Goal: Task Accomplishment & Management: Complete application form

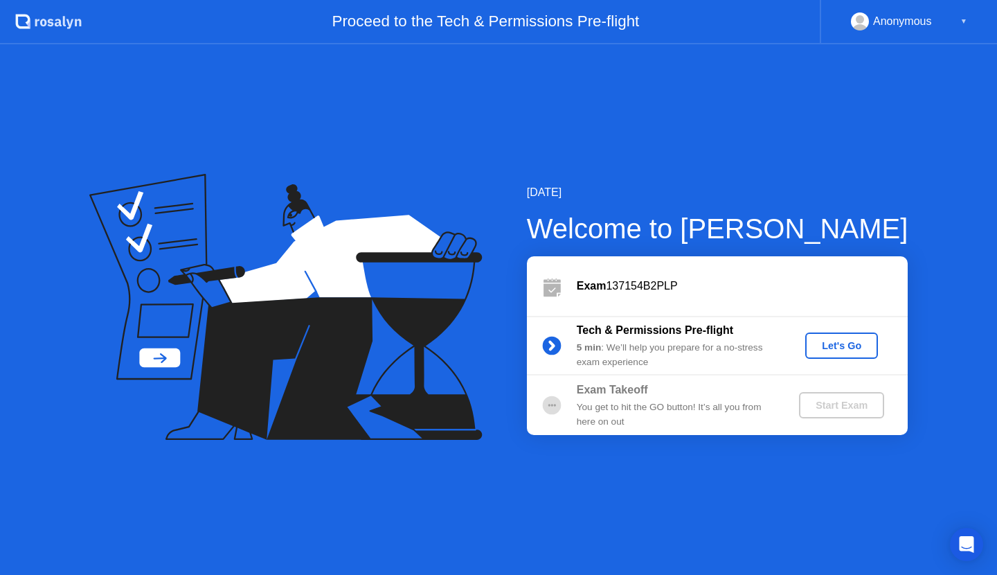
click at [823, 345] on div "Let's Go" at bounding box center [842, 345] width 62 height 11
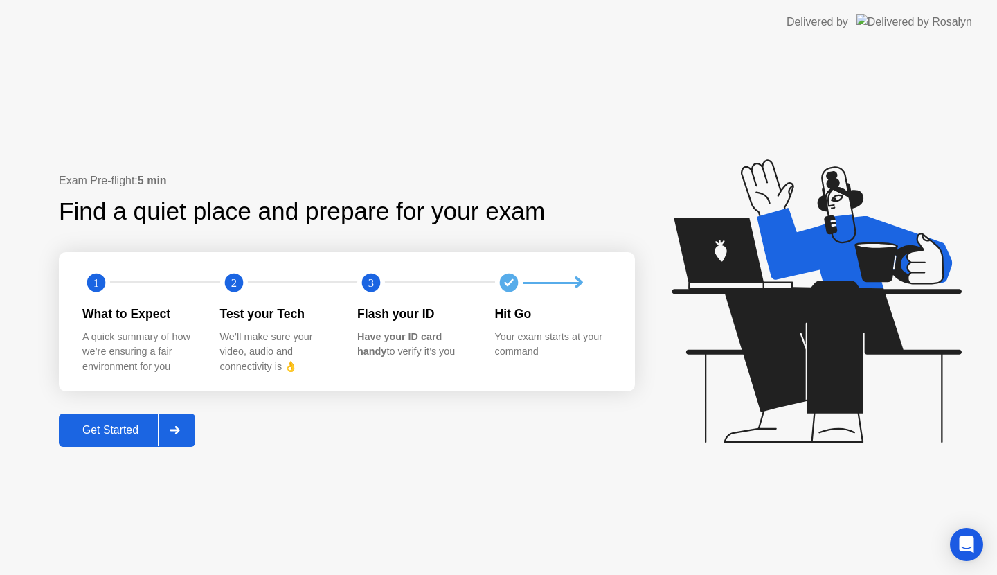
click at [146, 433] on div "Get Started" at bounding box center [110, 430] width 95 height 12
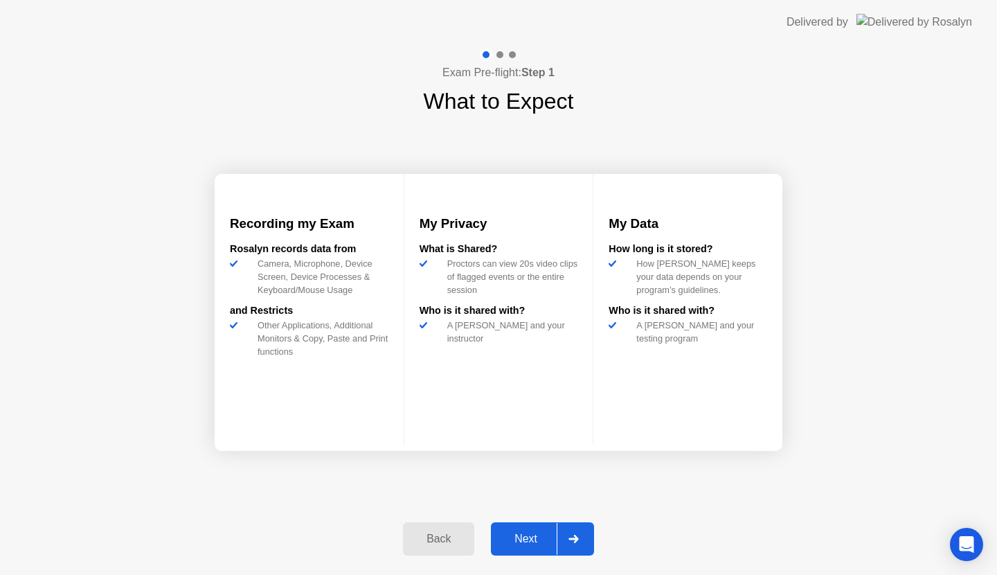
click at [536, 545] on div "Next" at bounding box center [526, 538] width 62 height 12
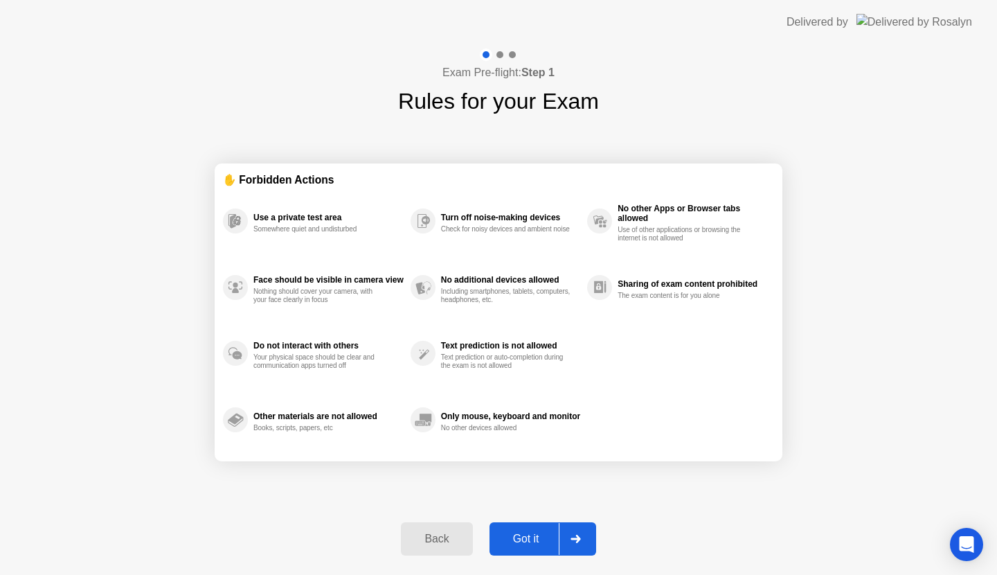
click at [543, 544] on div "Got it" at bounding box center [526, 538] width 65 height 12
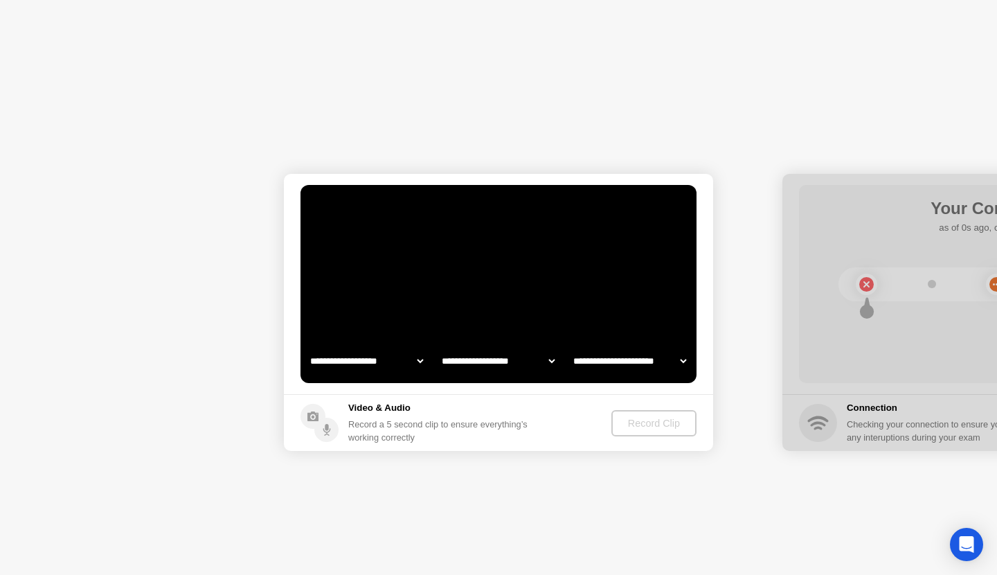
select select "**********"
select select "*******"
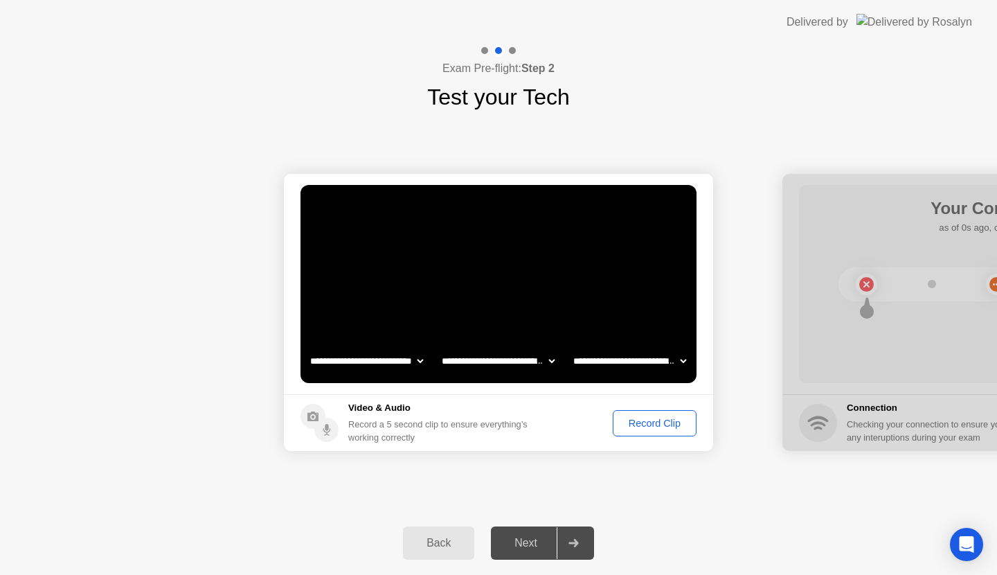
click at [640, 425] on div "Record Clip" at bounding box center [655, 422] width 74 height 11
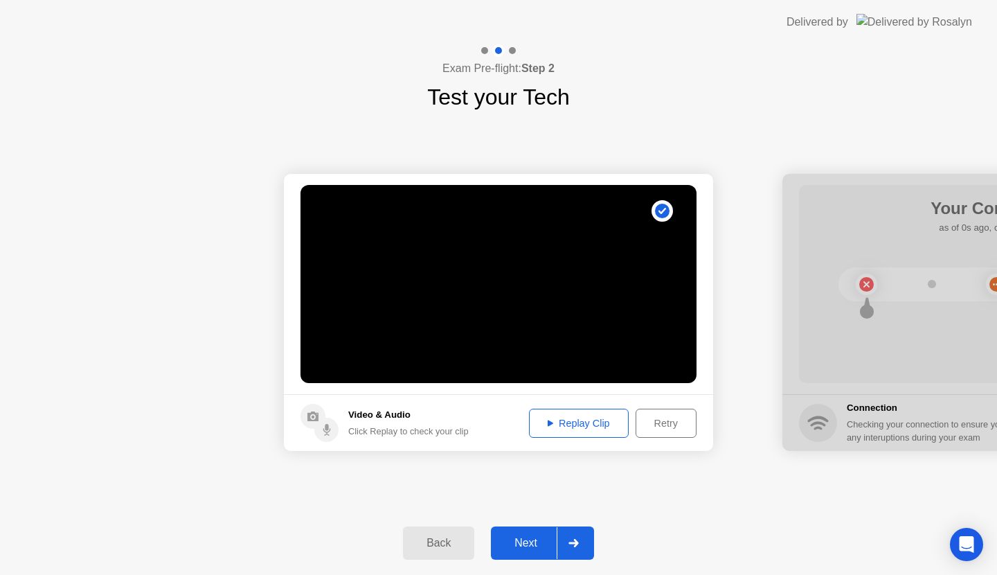
click at [532, 539] on div "Next" at bounding box center [526, 543] width 62 height 12
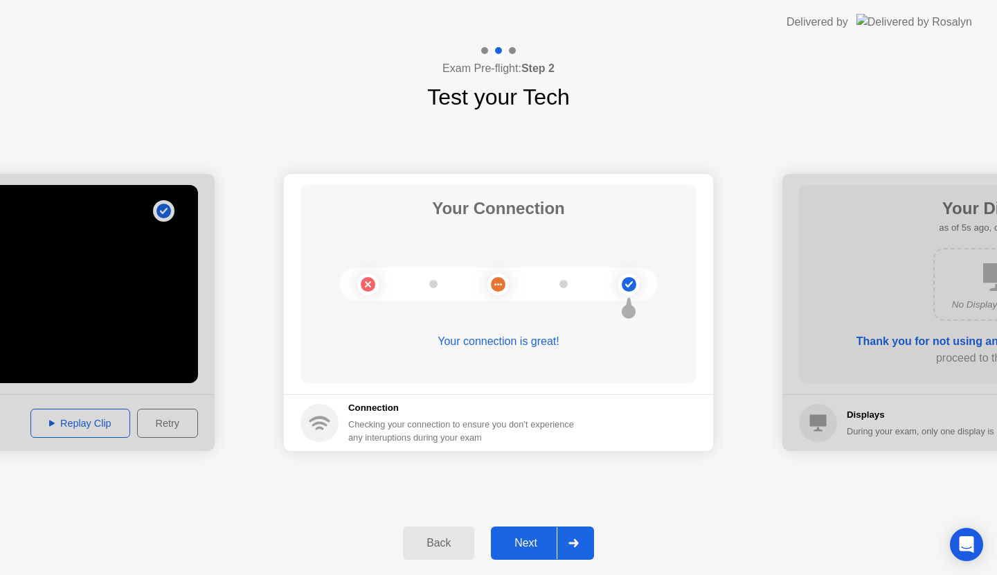
click at [530, 544] on div "Next" at bounding box center [526, 543] width 62 height 12
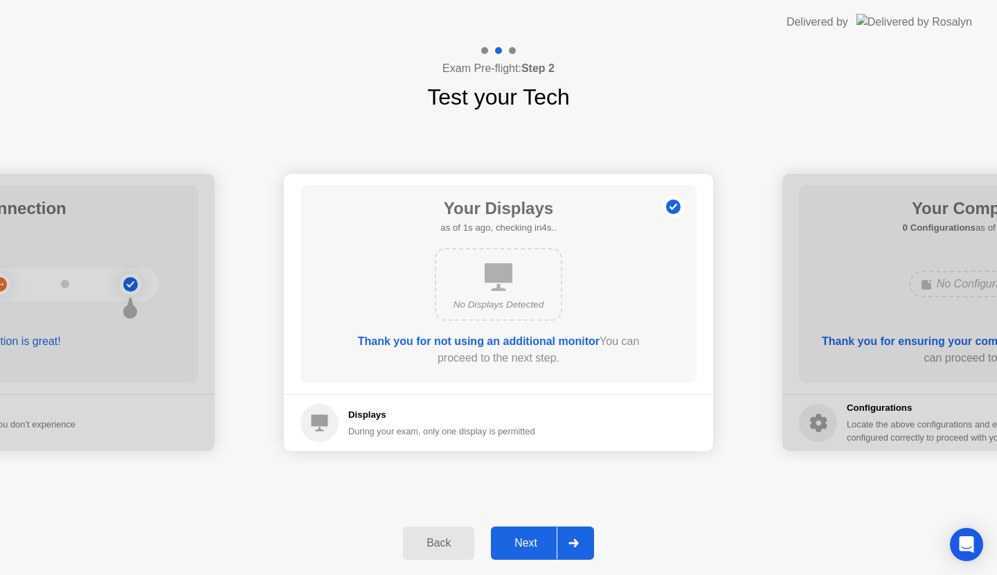
click at [530, 537] on div "Next" at bounding box center [526, 543] width 62 height 12
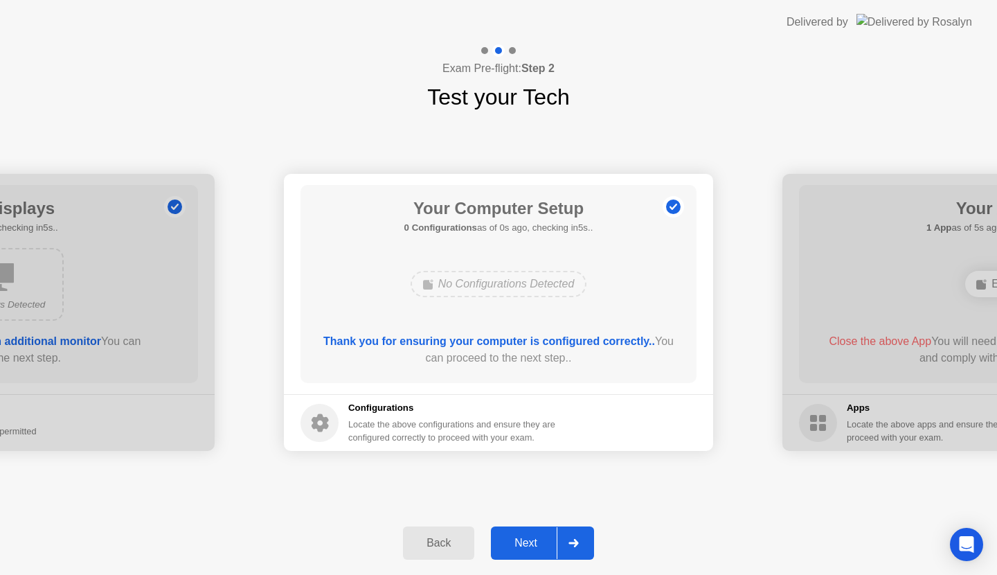
click at [530, 543] on div "Next" at bounding box center [526, 543] width 62 height 12
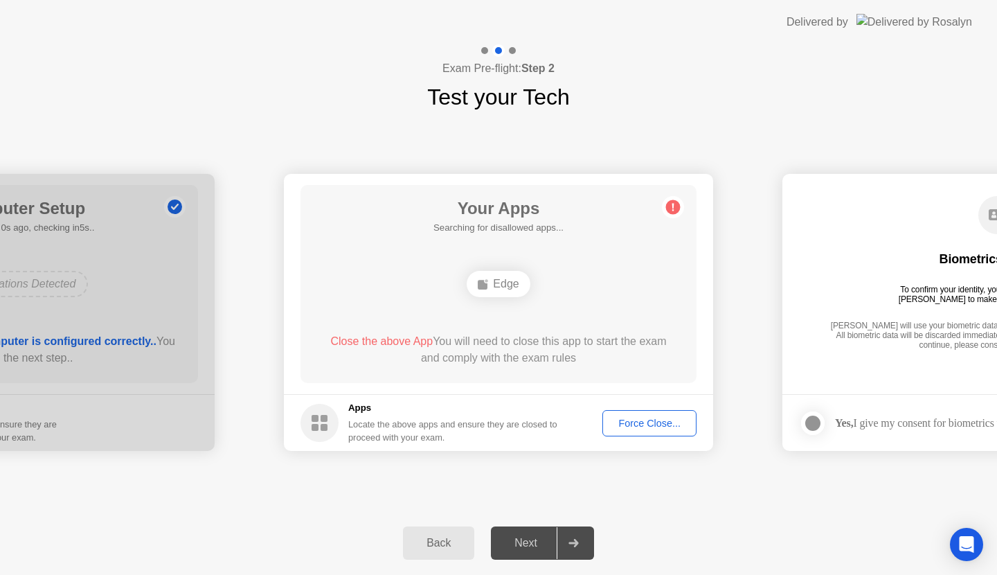
click at [633, 422] on div "Force Close..." at bounding box center [649, 422] width 84 height 11
click at [636, 427] on div "Force Close..." at bounding box center [649, 422] width 84 height 11
click at [618, 426] on div "Force Close..." at bounding box center [649, 422] width 84 height 11
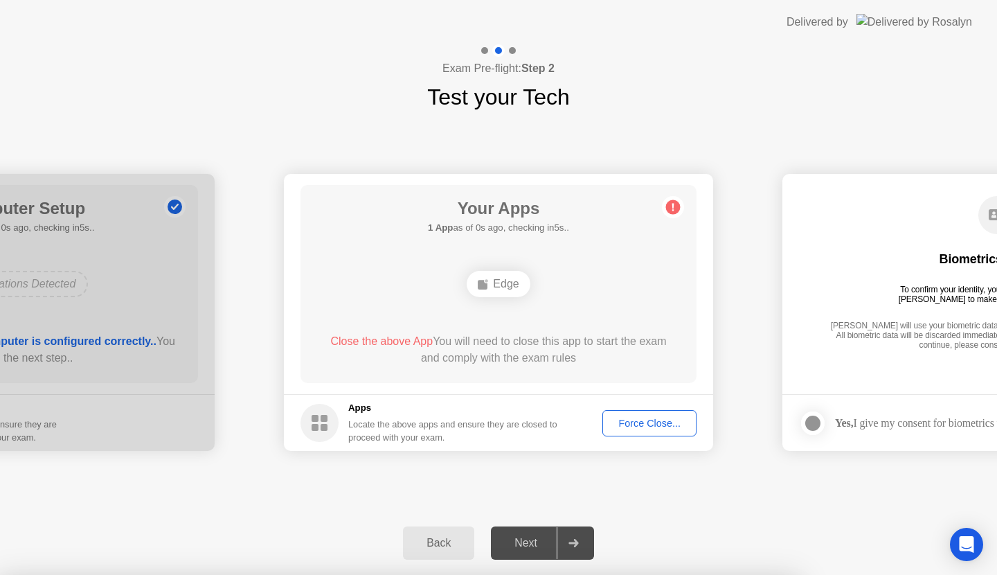
drag, startPoint x: 566, startPoint y: 368, endPoint x: 567, endPoint y: 360, distance: 7.6
click at [670, 425] on div "Force Close..." at bounding box center [649, 422] width 84 height 11
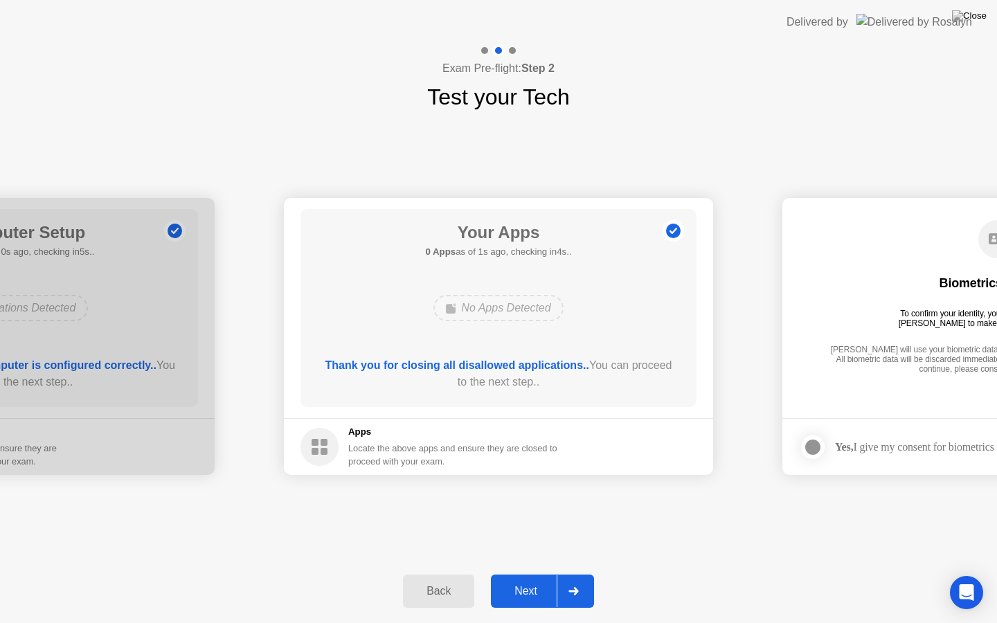
click at [525, 574] on button "Next" at bounding box center [542, 591] width 103 height 33
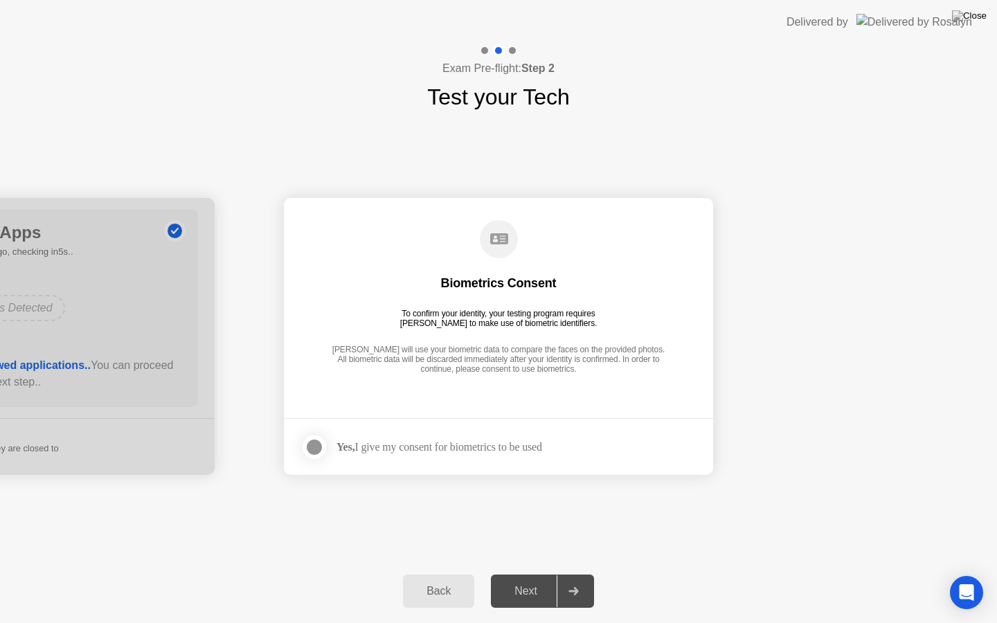
click at [318, 444] on div at bounding box center [314, 447] width 17 height 17
click at [528, 574] on div "Next" at bounding box center [526, 591] width 62 height 12
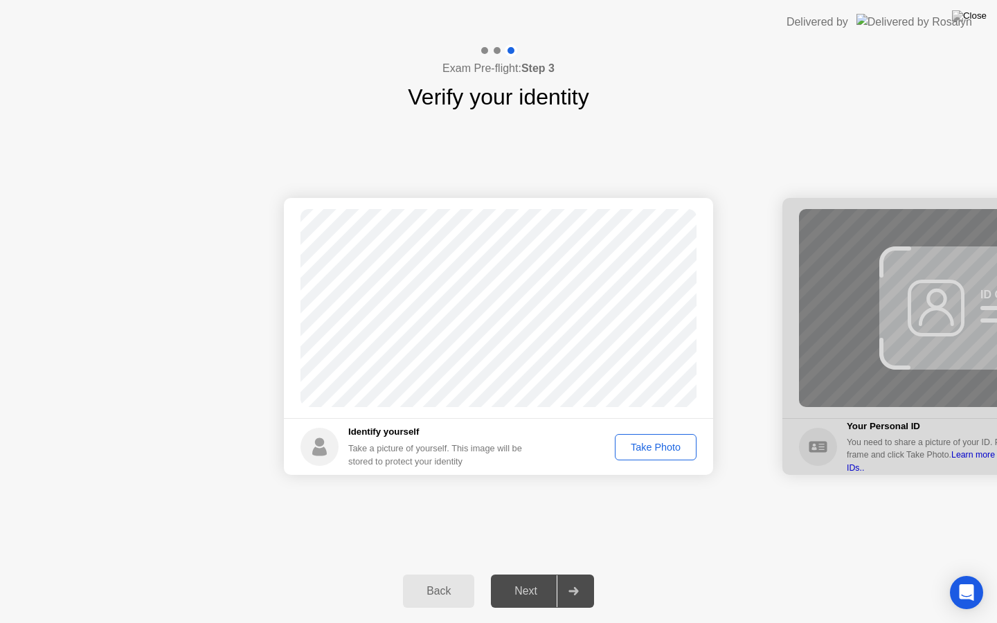
click at [655, 451] on div "Take Photo" at bounding box center [656, 447] width 72 height 11
click at [528, 574] on div "Next" at bounding box center [526, 591] width 62 height 12
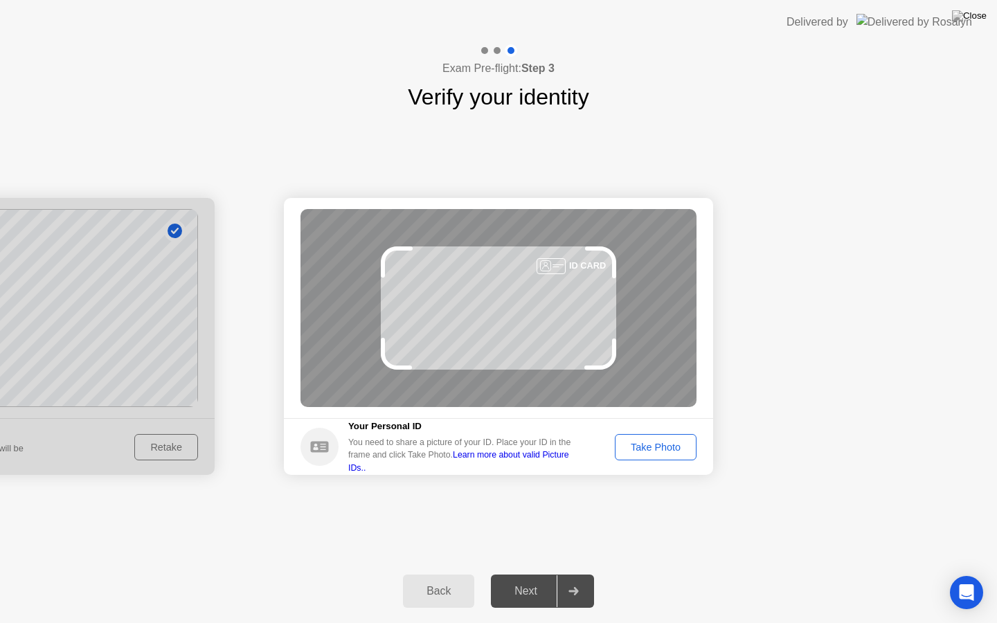
drag, startPoint x: 0, startPoint y: 622, endPoint x: 996, endPoint y: 200, distance: 1082.1
click at [679, 444] on div "Take Photo" at bounding box center [656, 447] width 72 height 11
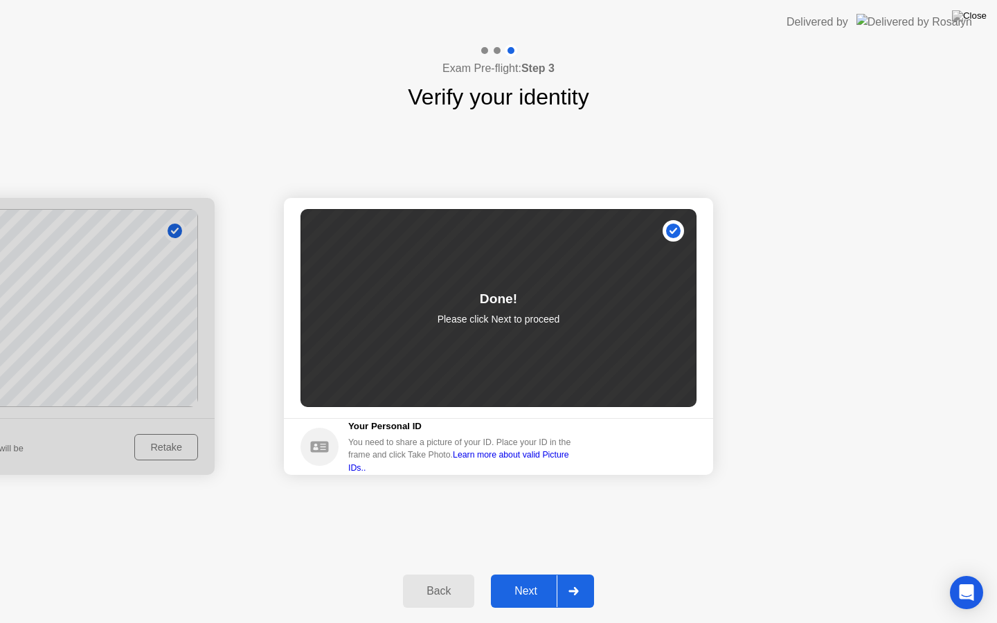
click at [533, 574] on div "Next" at bounding box center [526, 591] width 62 height 12
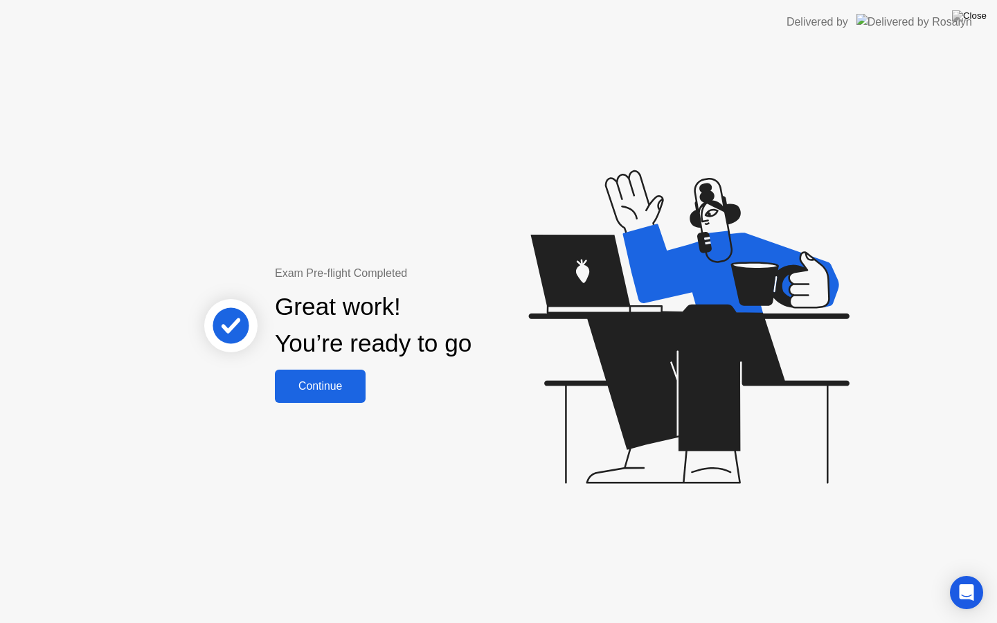
click at [298, 384] on div "Continue" at bounding box center [320, 386] width 82 height 12
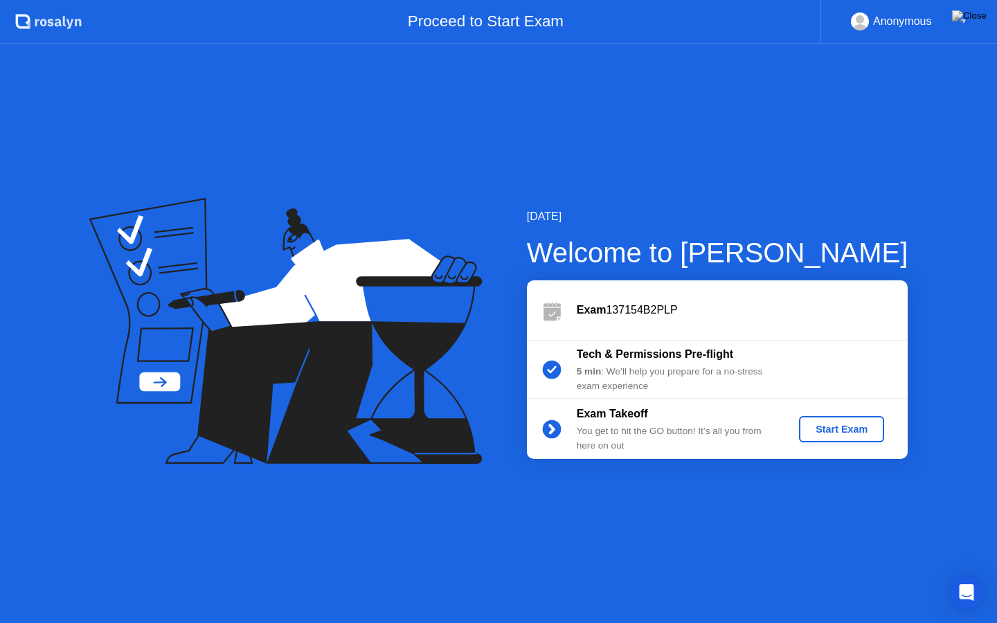
click at [825, 434] on div "Start Exam" at bounding box center [842, 429] width 74 height 11
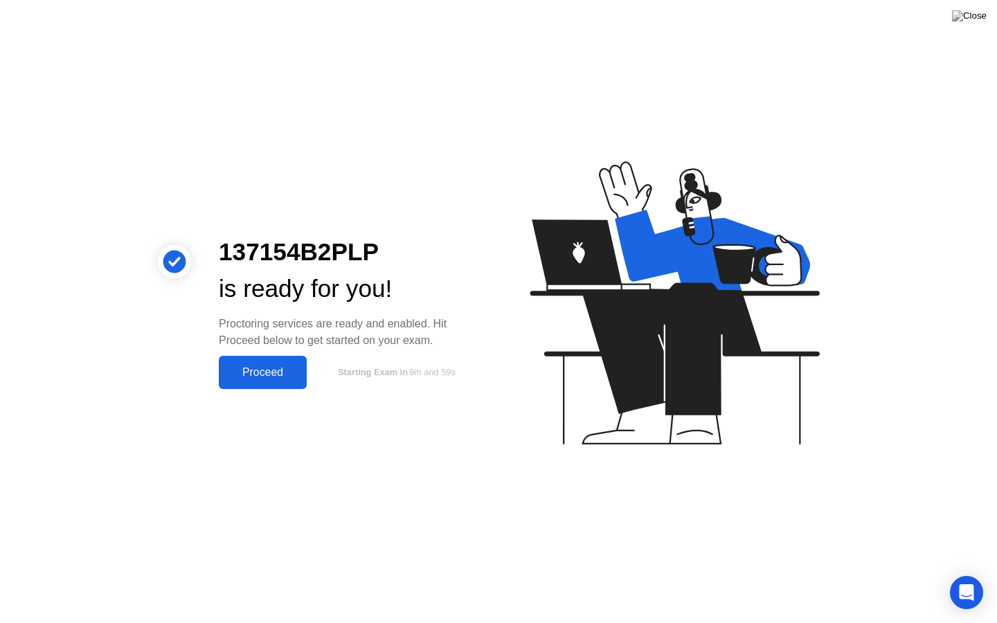
click at [244, 376] on div "Proceed" at bounding box center [263, 372] width 80 height 12
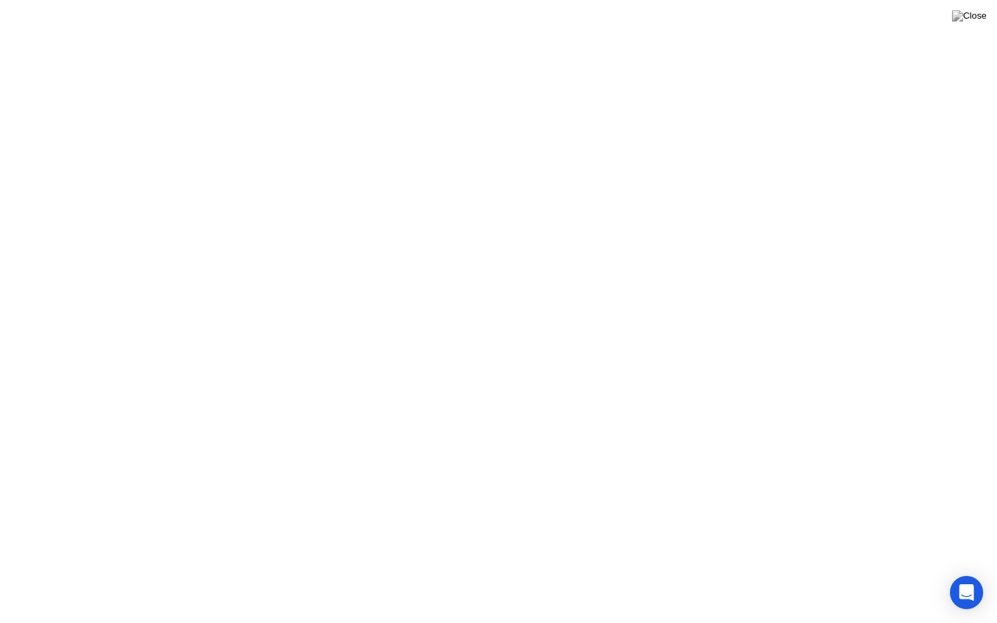
click icon
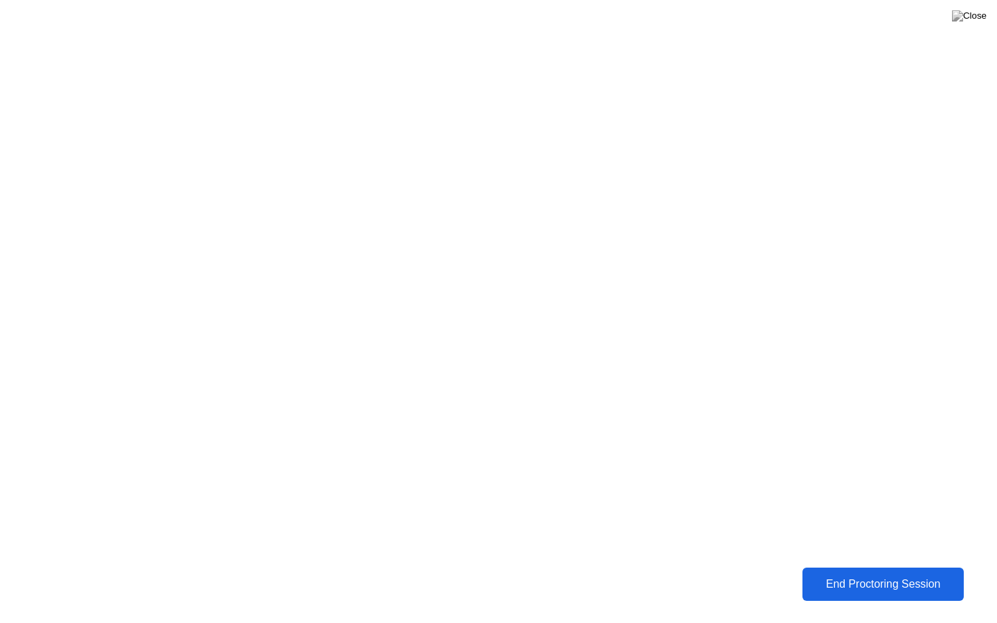
click at [874, 574] on button "End Proctoring Session" at bounding box center [882, 584] width 169 height 35
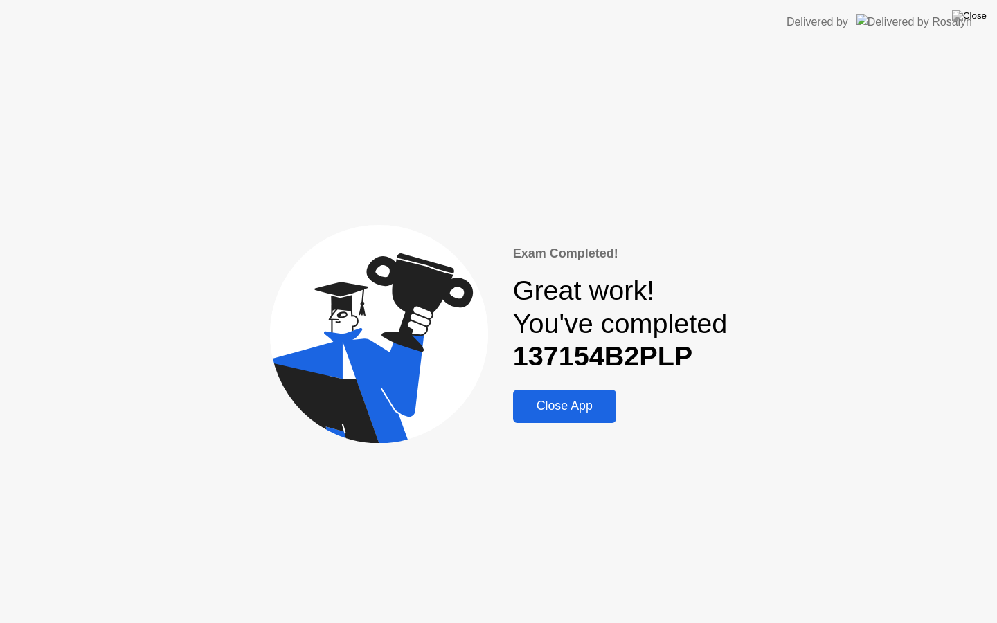
click at [580, 395] on button "Close App" at bounding box center [564, 406] width 103 height 33
